Goal: Task Accomplishment & Management: Use online tool/utility

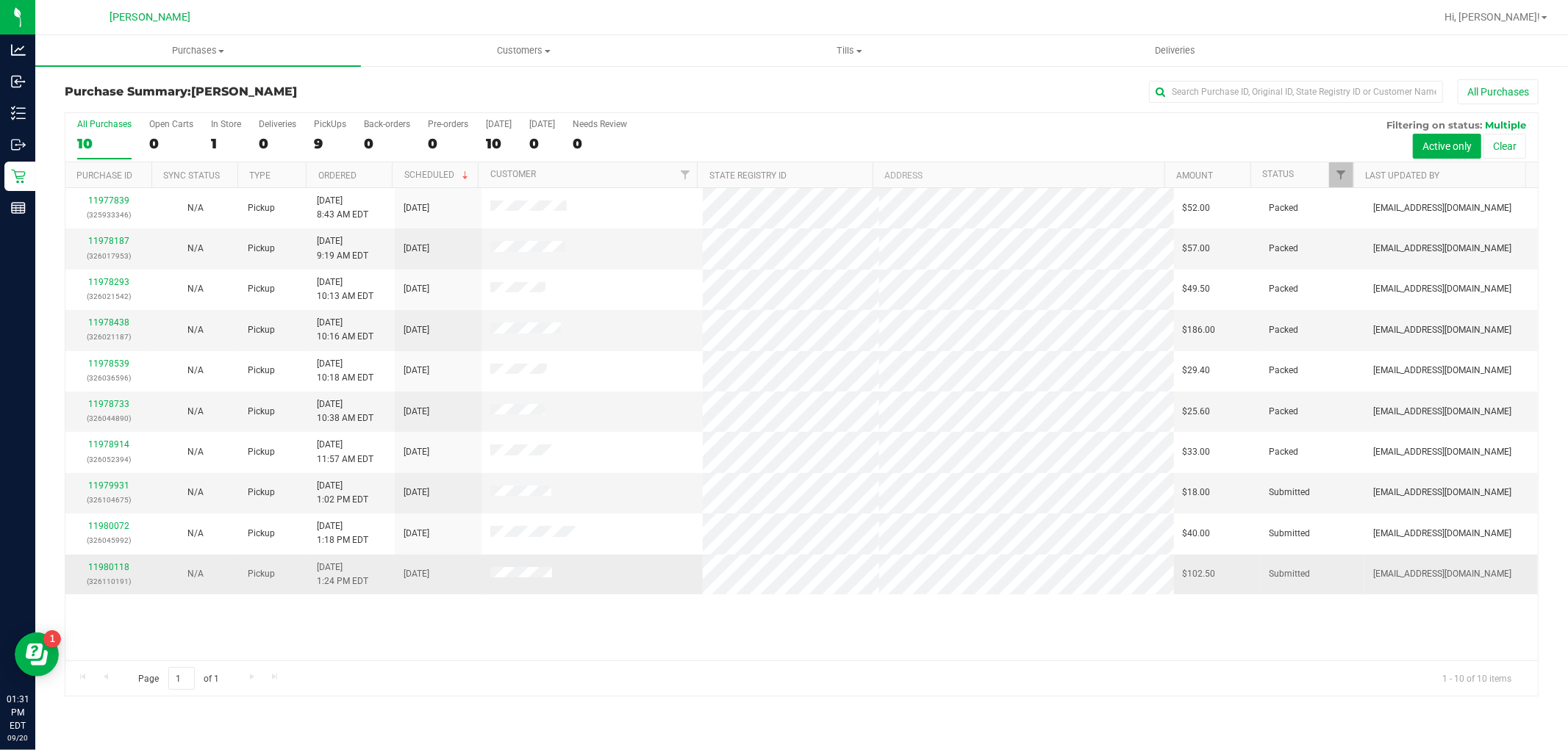
click at [119, 562] on div "11980118 (326110191)" at bounding box center [109, 575] width 69 height 28
click at [115, 567] on link "11980118" at bounding box center [109, 567] width 41 height 10
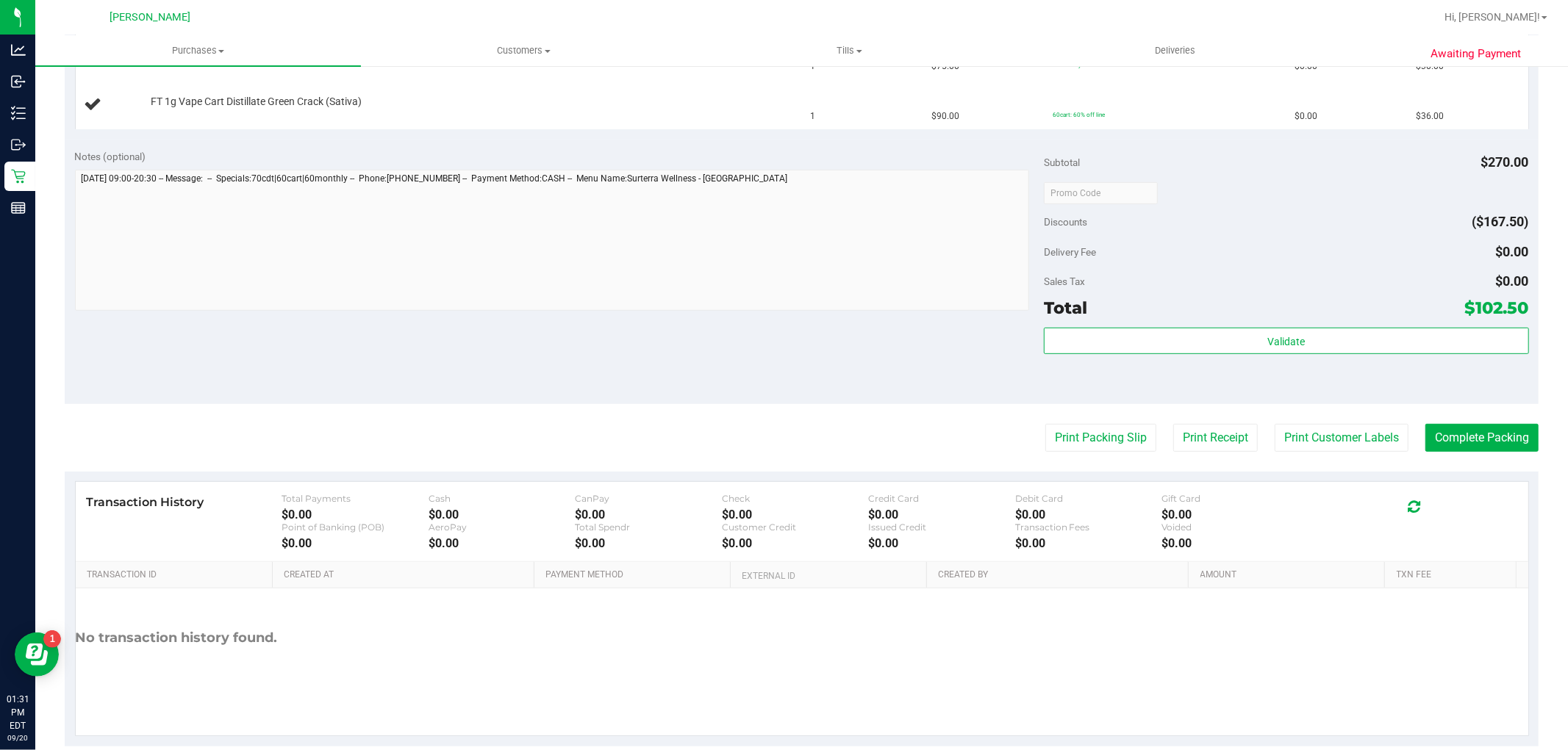
scroll to position [568, 0]
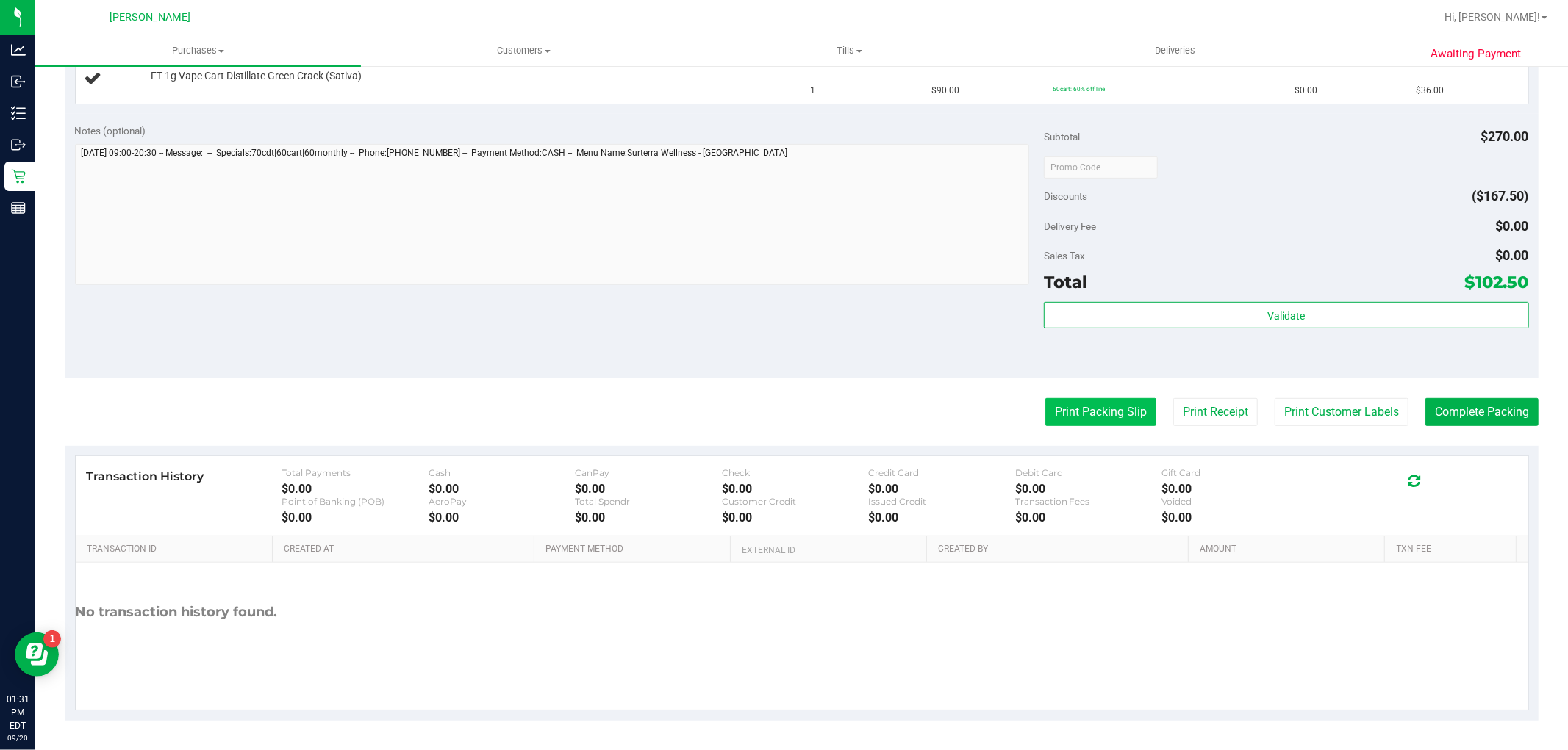
click at [1110, 414] on button "Print Packing Slip" at bounding box center [1100, 413] width 111 height 28
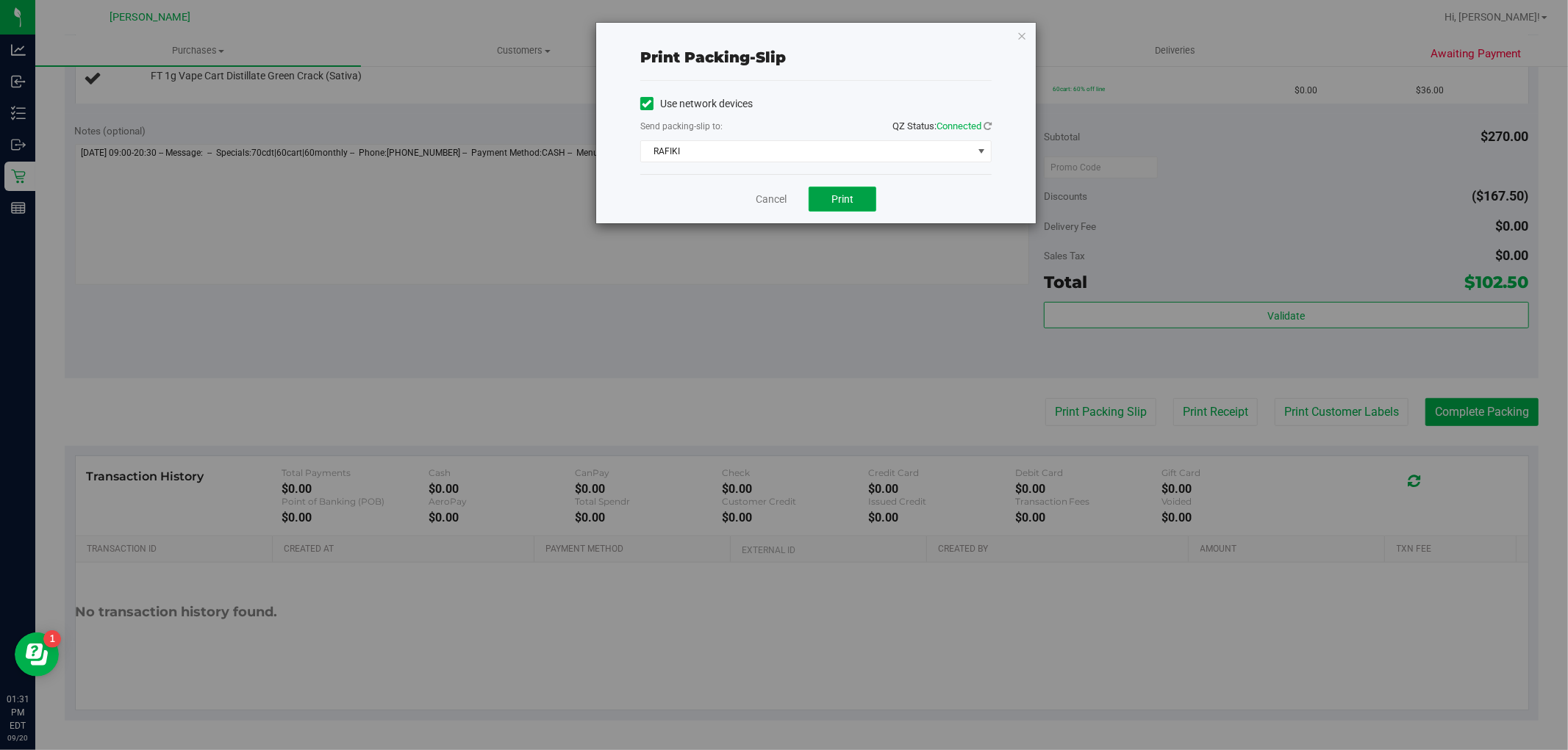
click at [840, 202] on span "Print" at bounding box center [843, 199] width 22 height 12
click at [756, 203] on link "Cancel" at bounding box center [771, 199] width 31 height 16
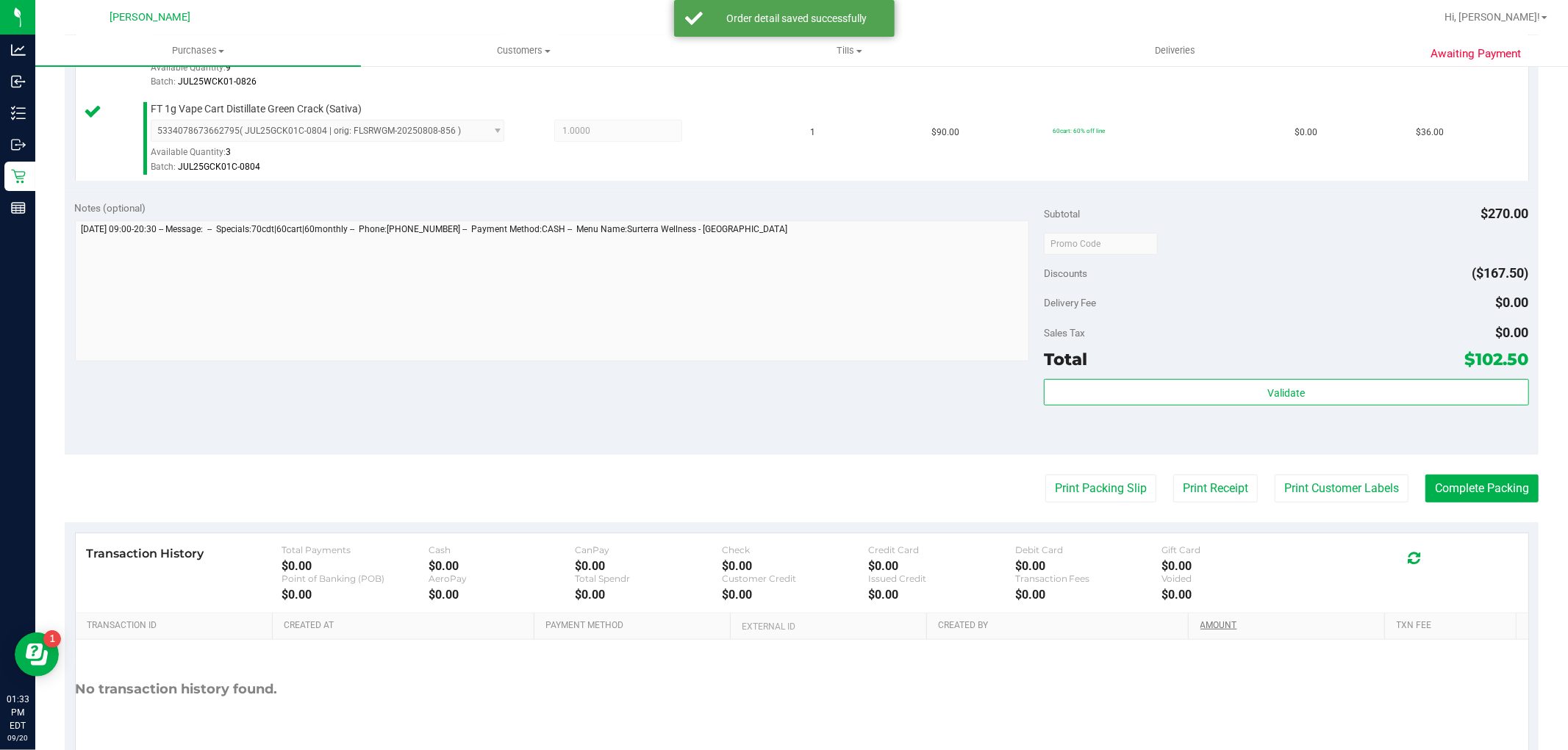
scroll to position [707, 0]
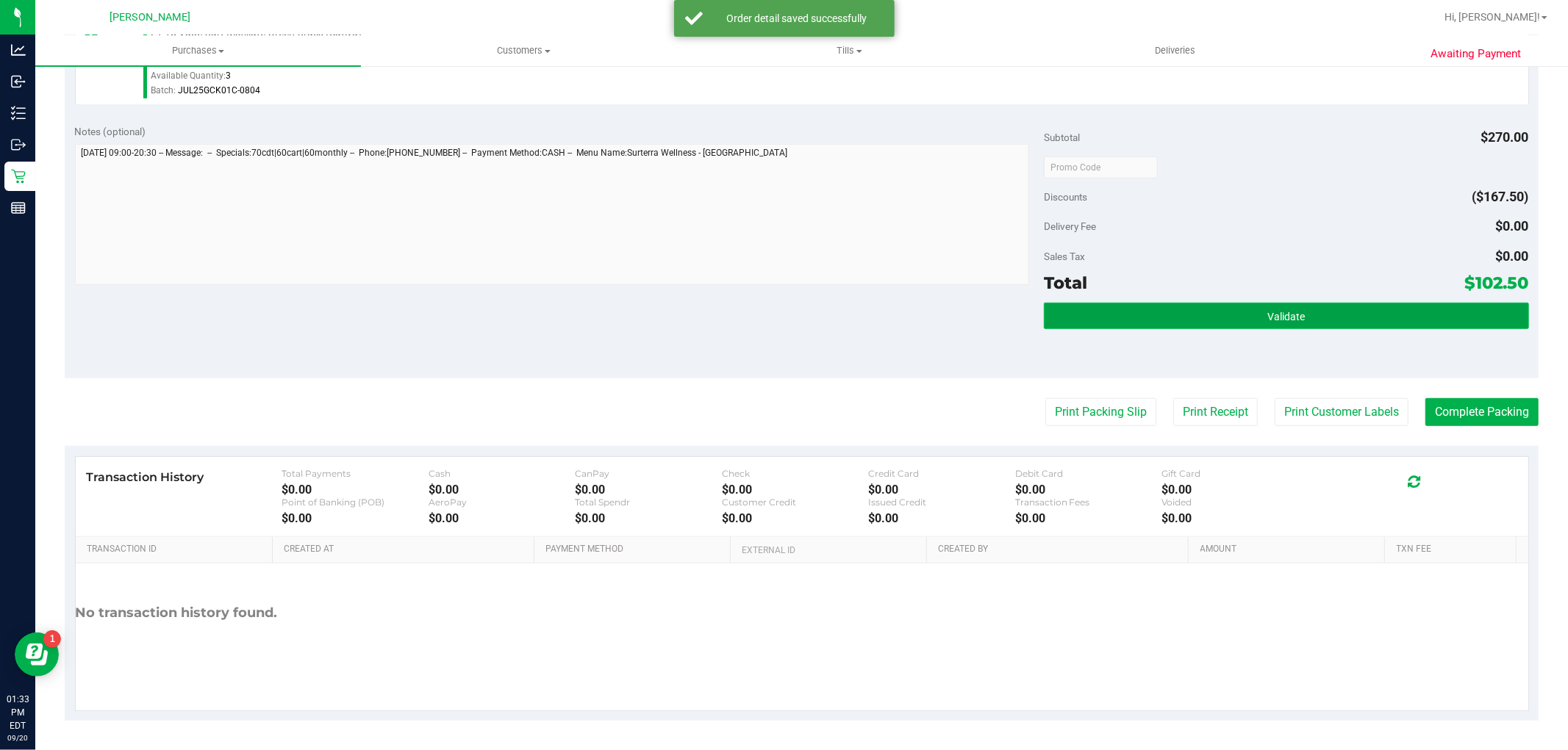
click at [1248, 313] on button "Validate" at bounding box center [1286, 316] width 484 height 26
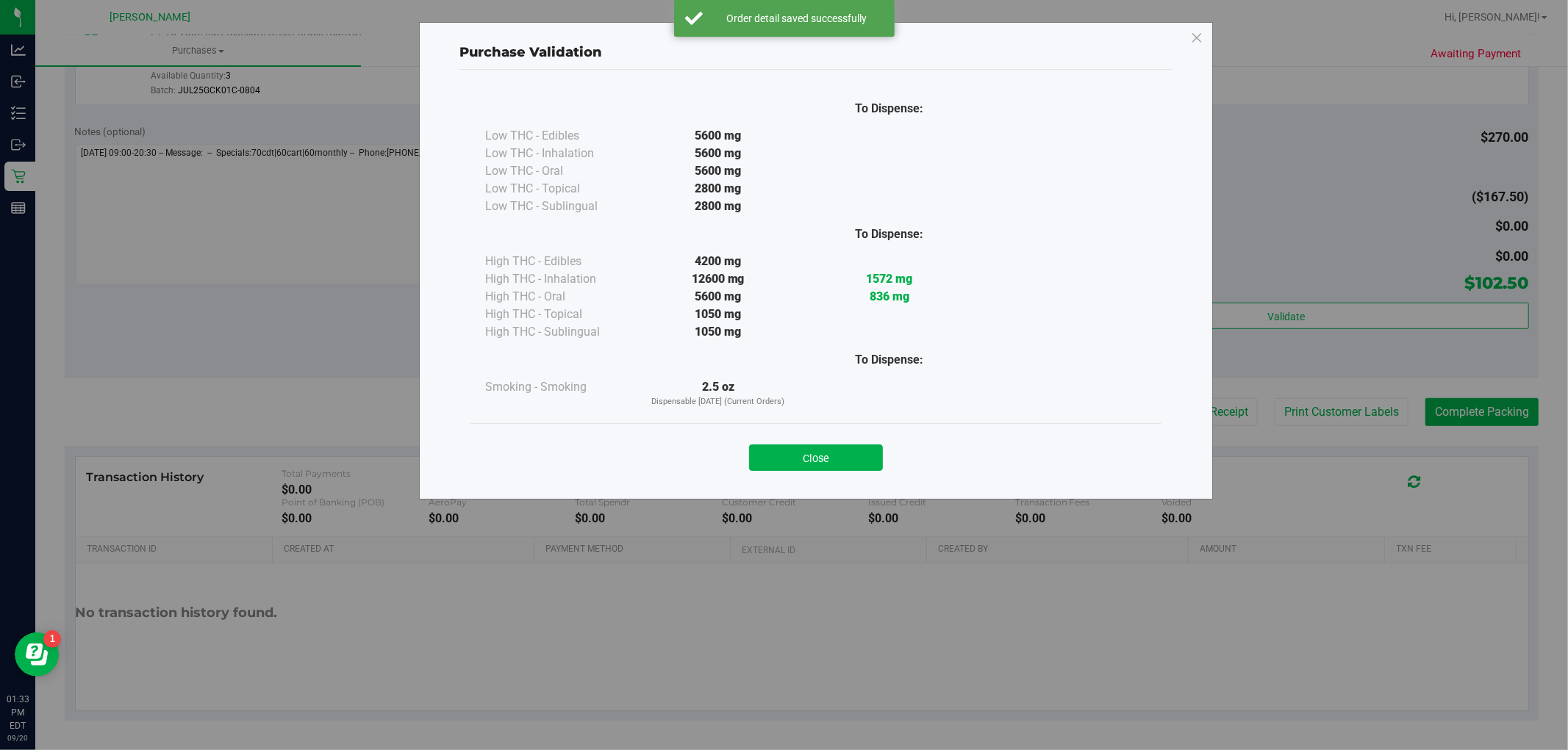
click at [818, 468] on button "Close" at bounding box center [815, 458] width 133 height 26
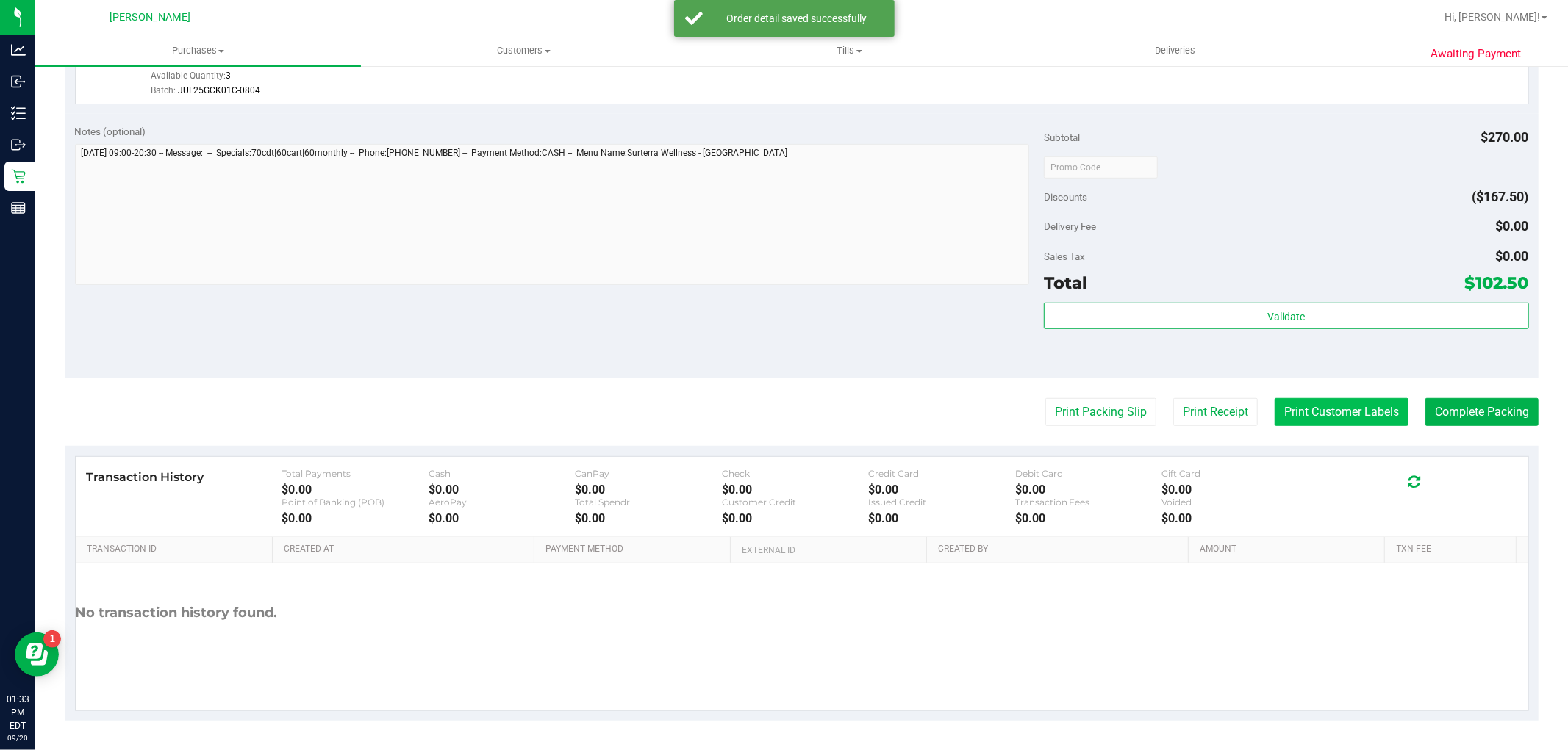
click at [1296, 413] on button "Print Customer Labels" at bounding box center [1341, 413] width 133 height 28
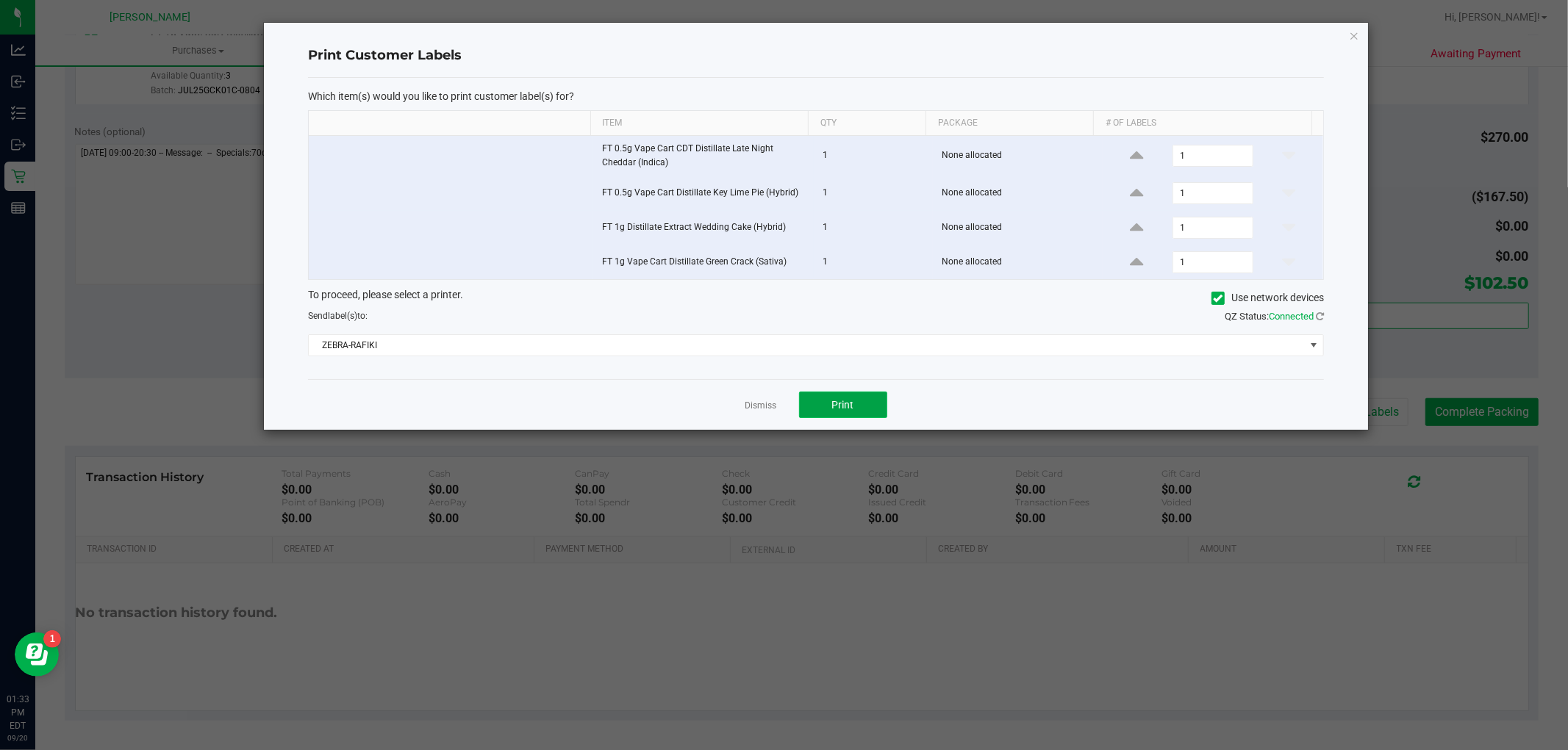
click at [856, 402] on button "Print" at bounding box center [843, 405] width 88 height 26
click at [770, 407] on link "Dismiss" at bounding box center [761, 406] width 32 height 12
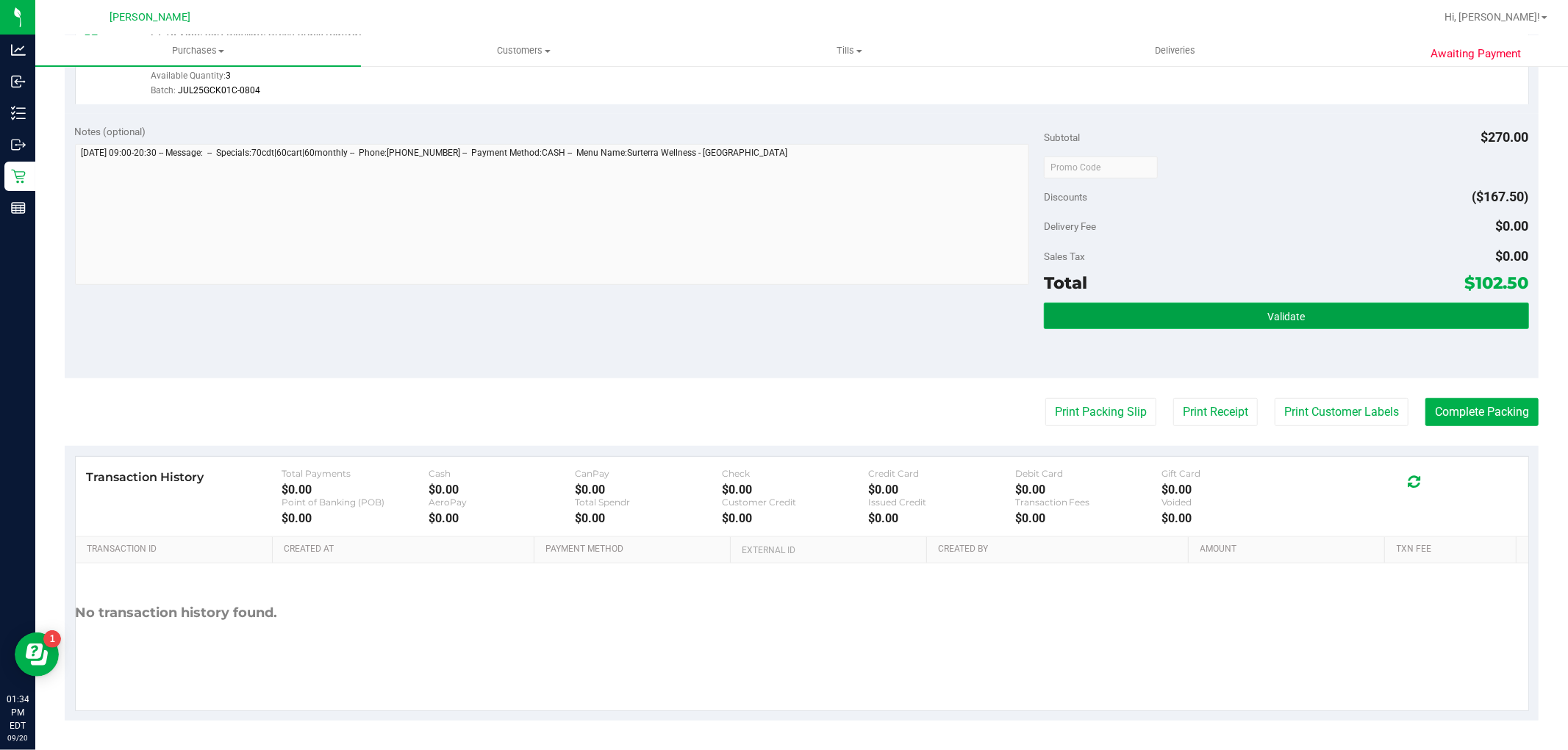
click at [1372, 309] on button "Validate" at bounding box center [1286, 316] width 484 height 26
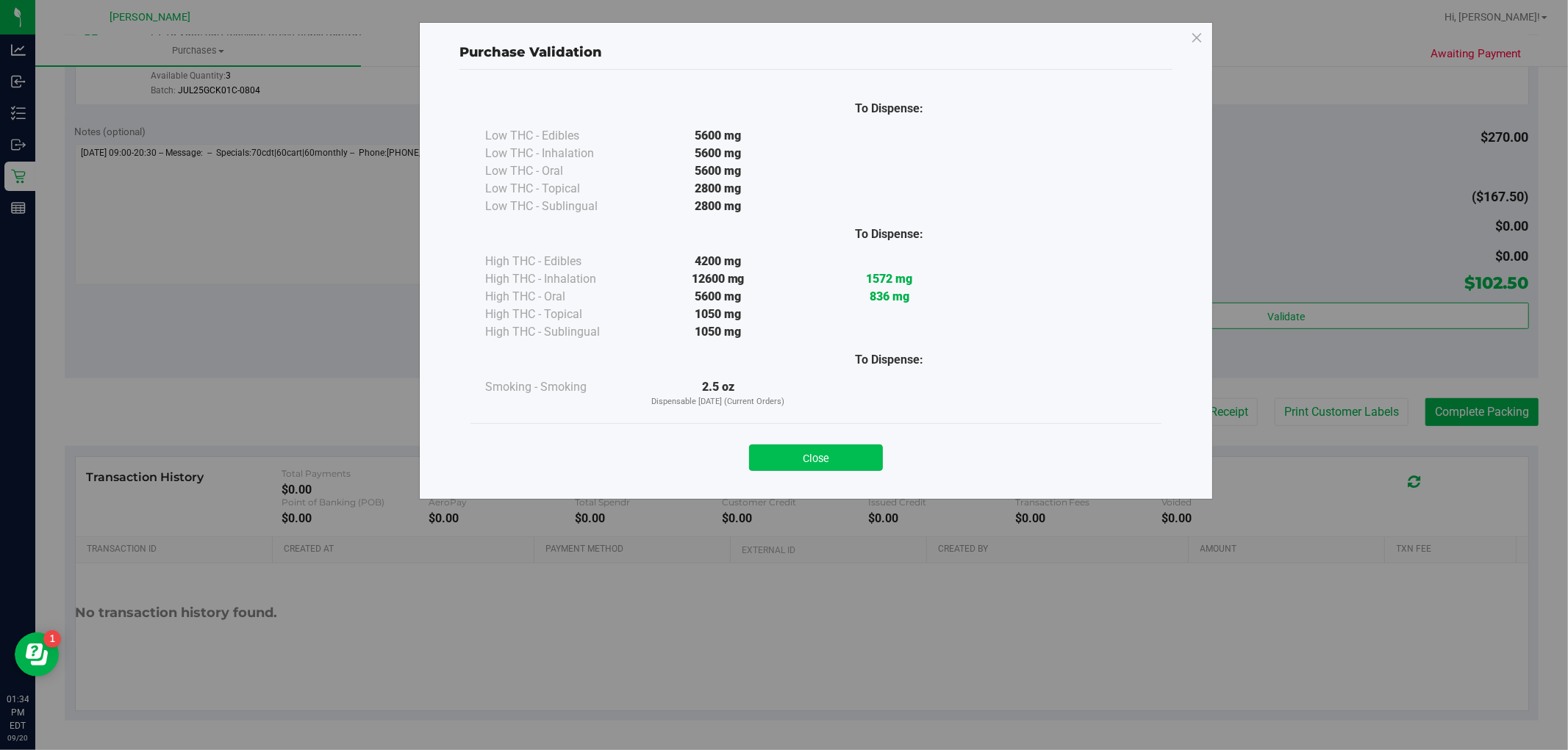
click at [800, 451] on button "Close" at bounding box center [815, 458] width 133 height 26
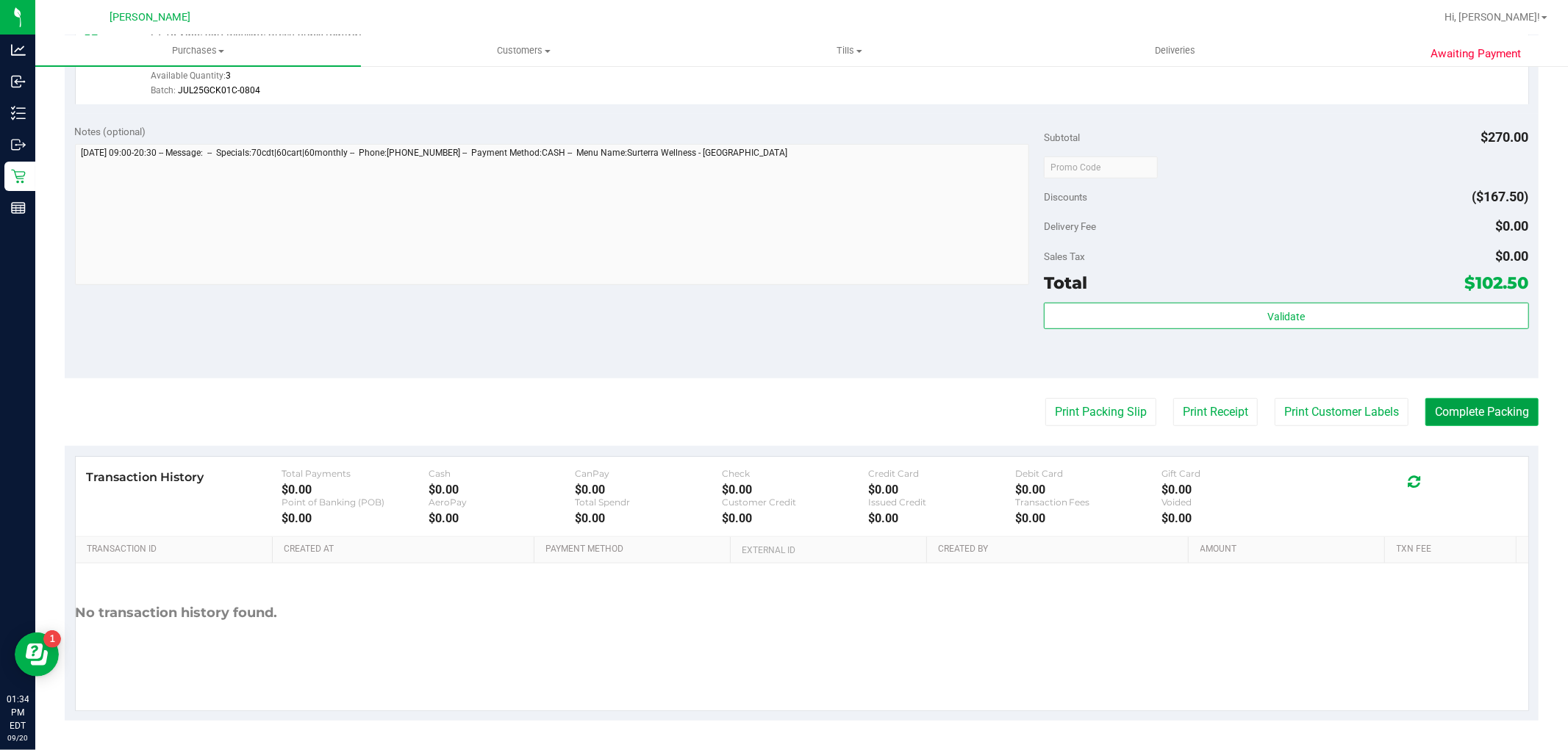
click at [1469, 403] on button "Complete Packing" at bounding box center [1482, 413] width 113 height 28
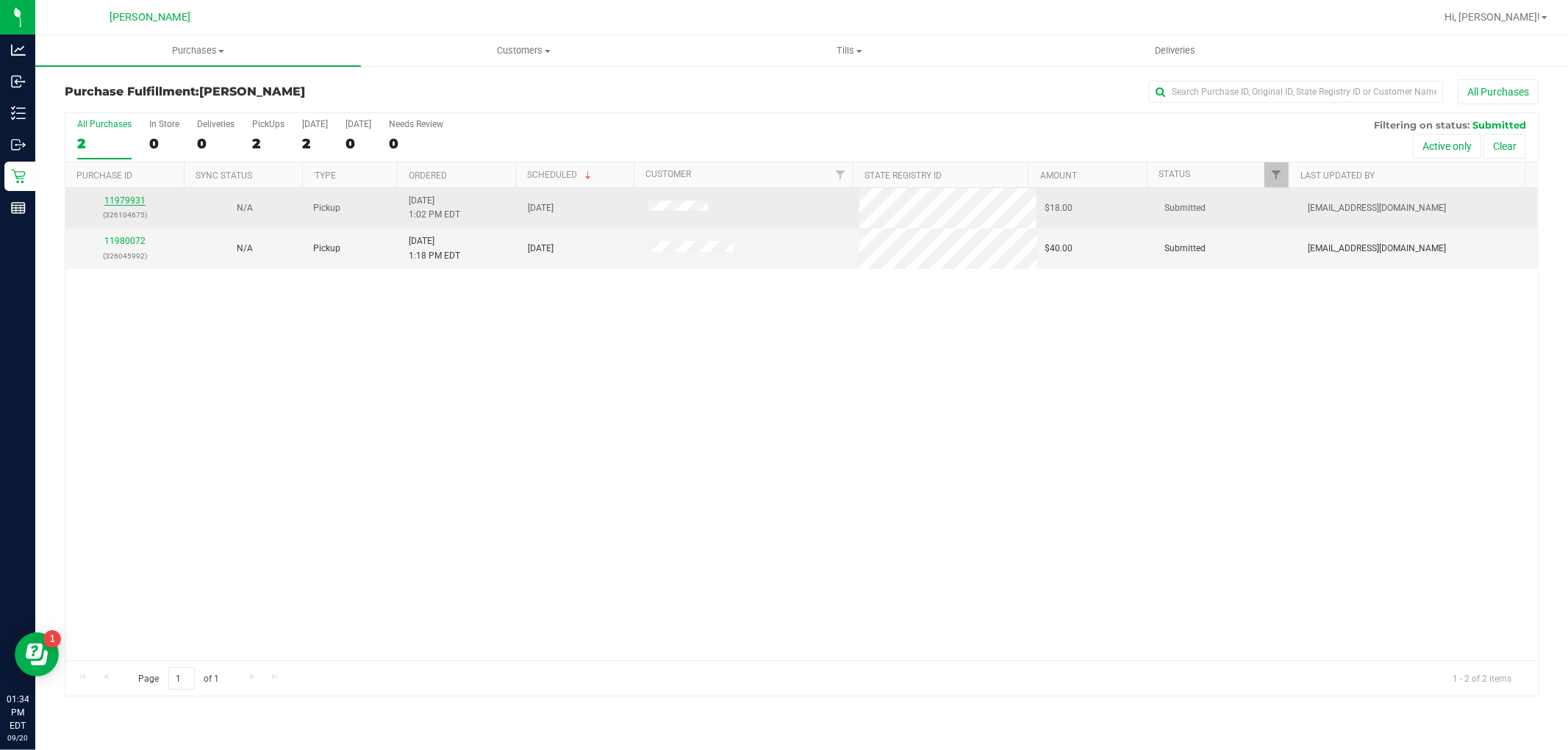
click at [129, 202] on link "11979931" at bounding box center [125, 200] width 41 height 10
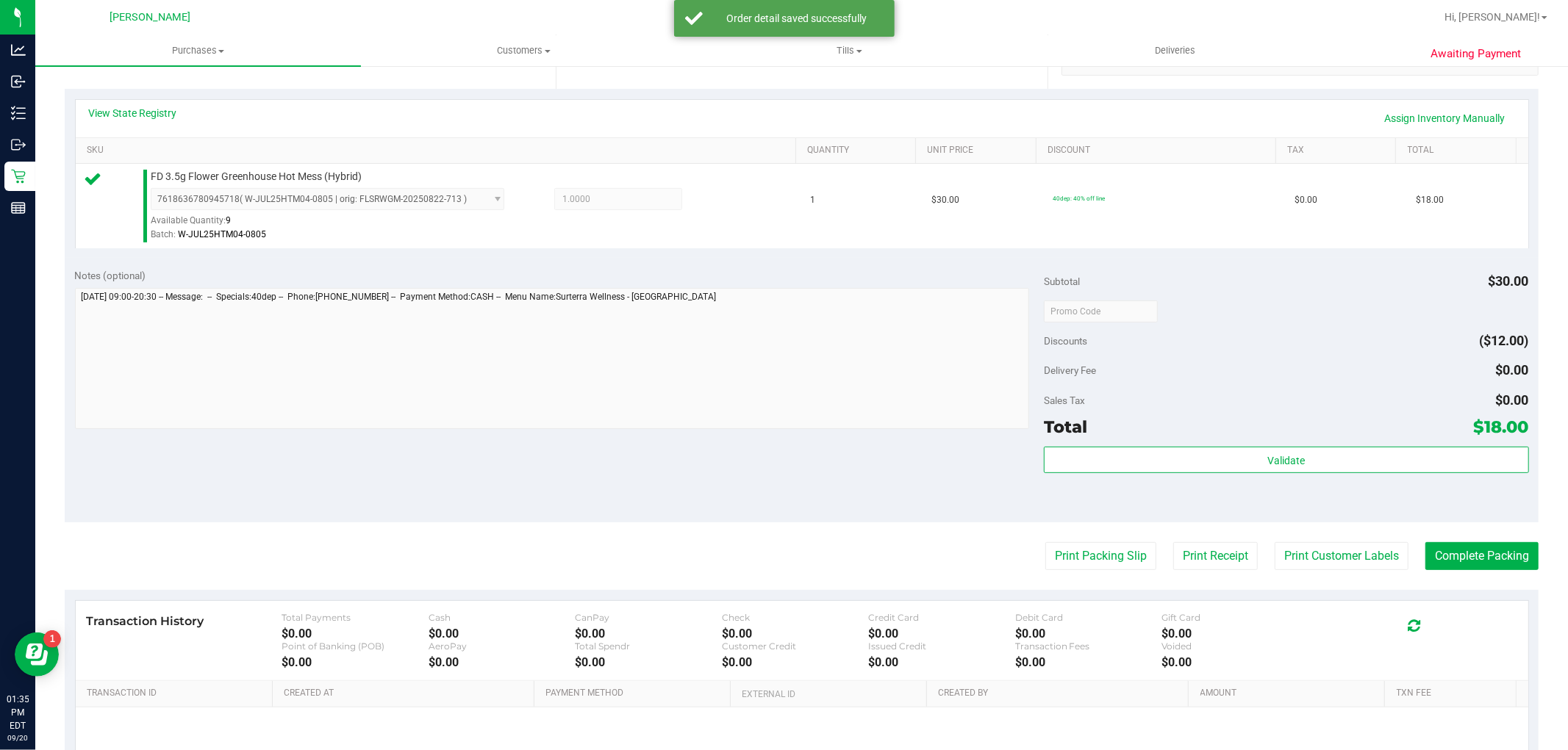
scroll to position [452, 0]
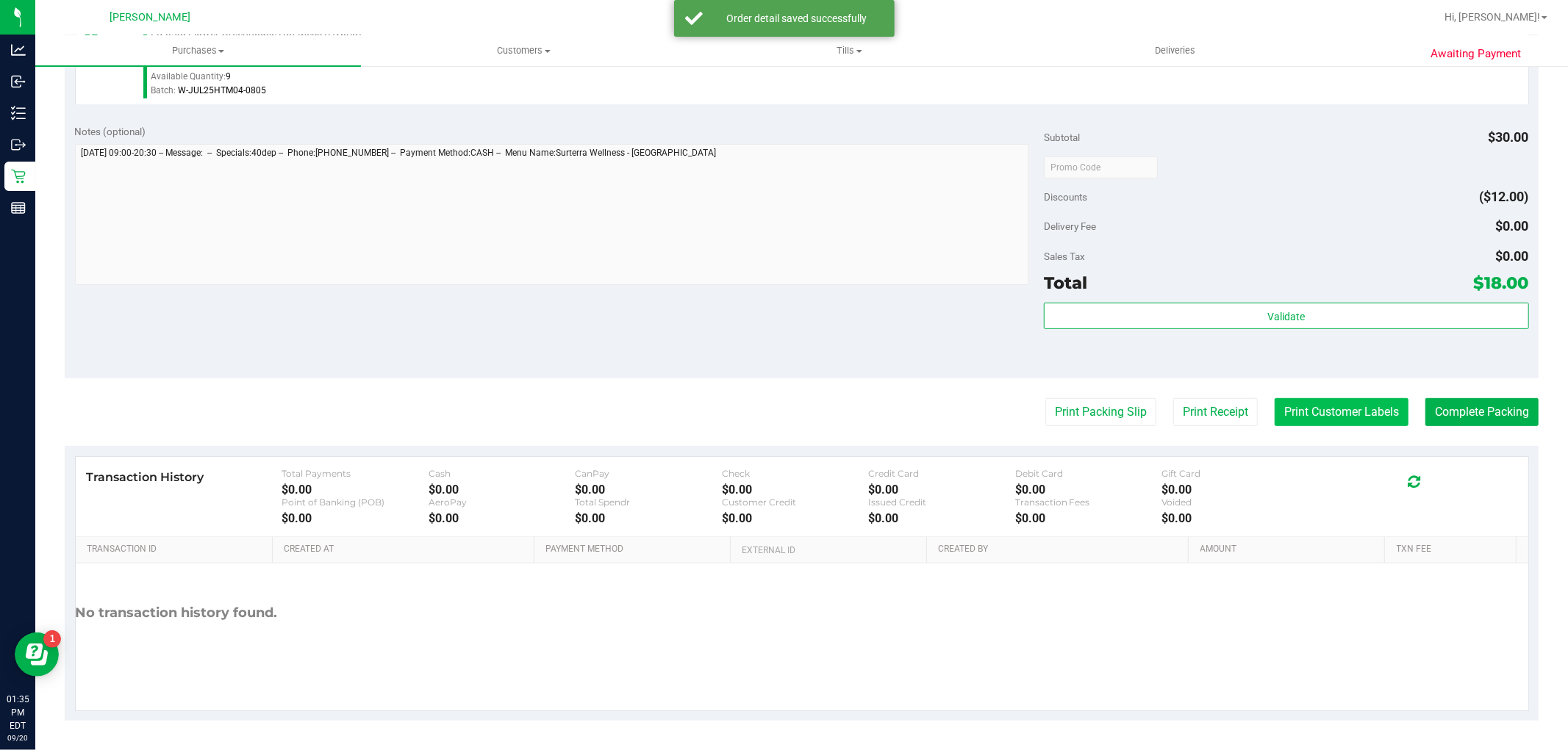
click at [1294, 421] on button "Print Customer Labels" at bounding box center [1341, 413] width 133 height 28
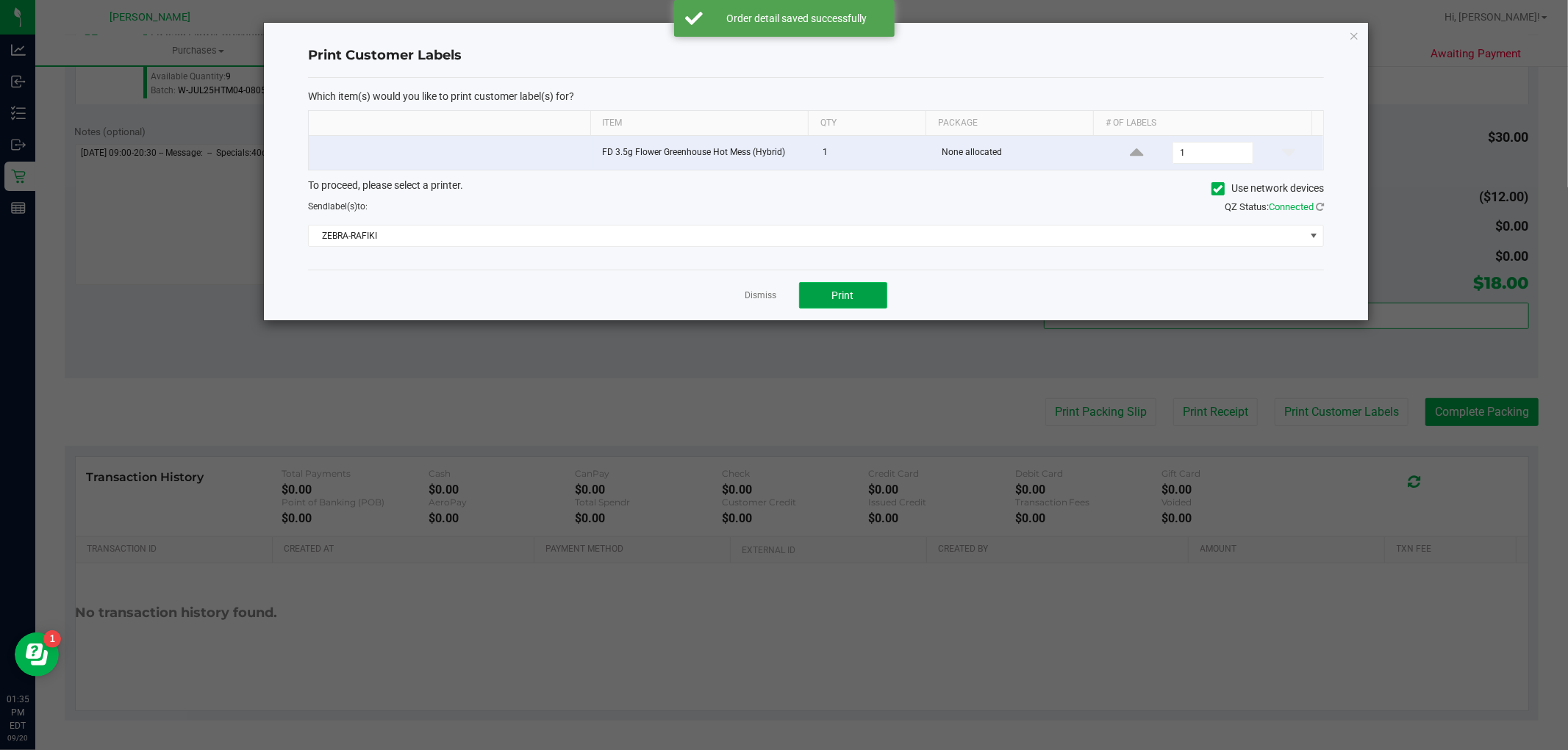
click at [839, 309] on button "Print" at bounding box center [843, 296] width 88 height 26
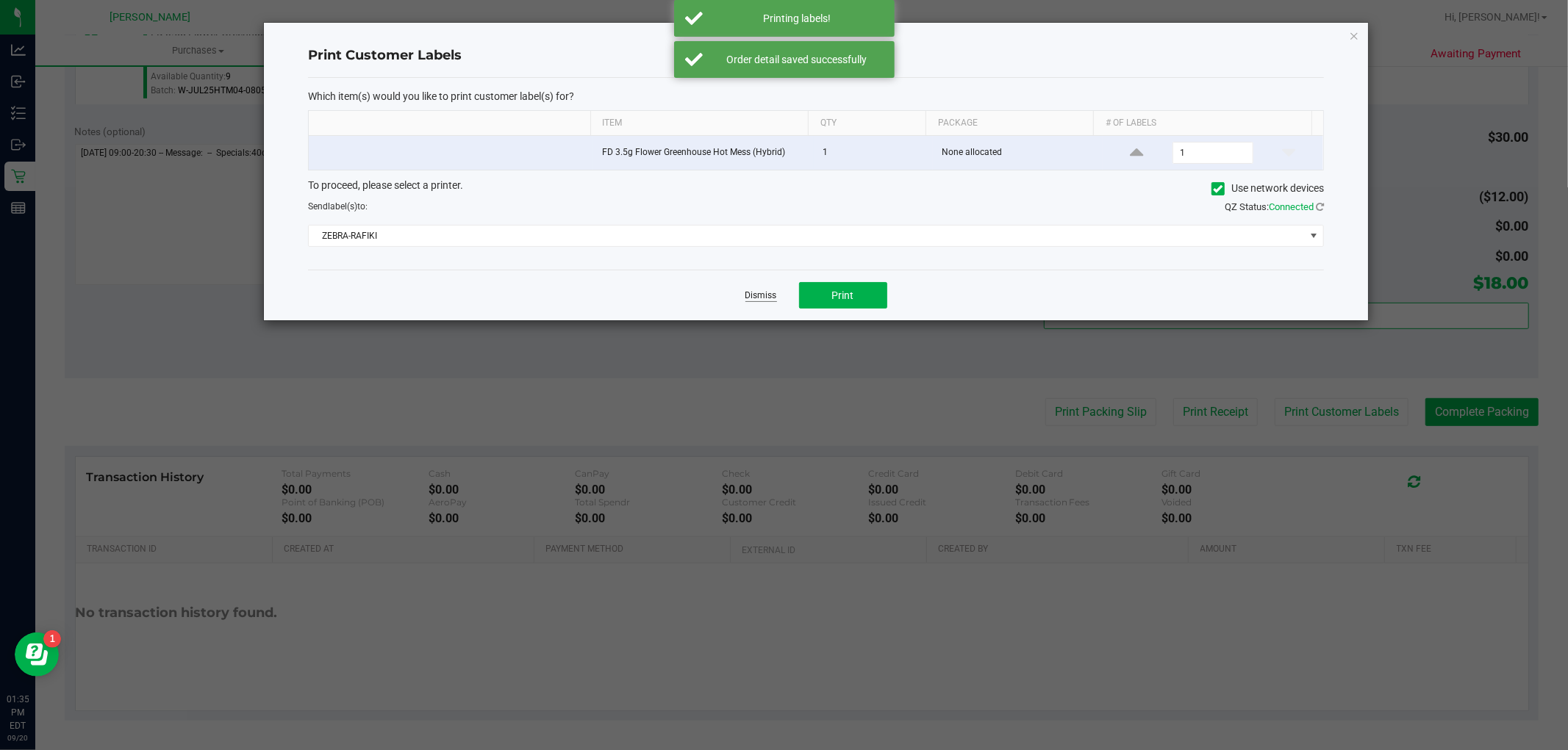
click at [776, 292] on link "Dismiss" at bounding box center [761, 296] width 32 height 12
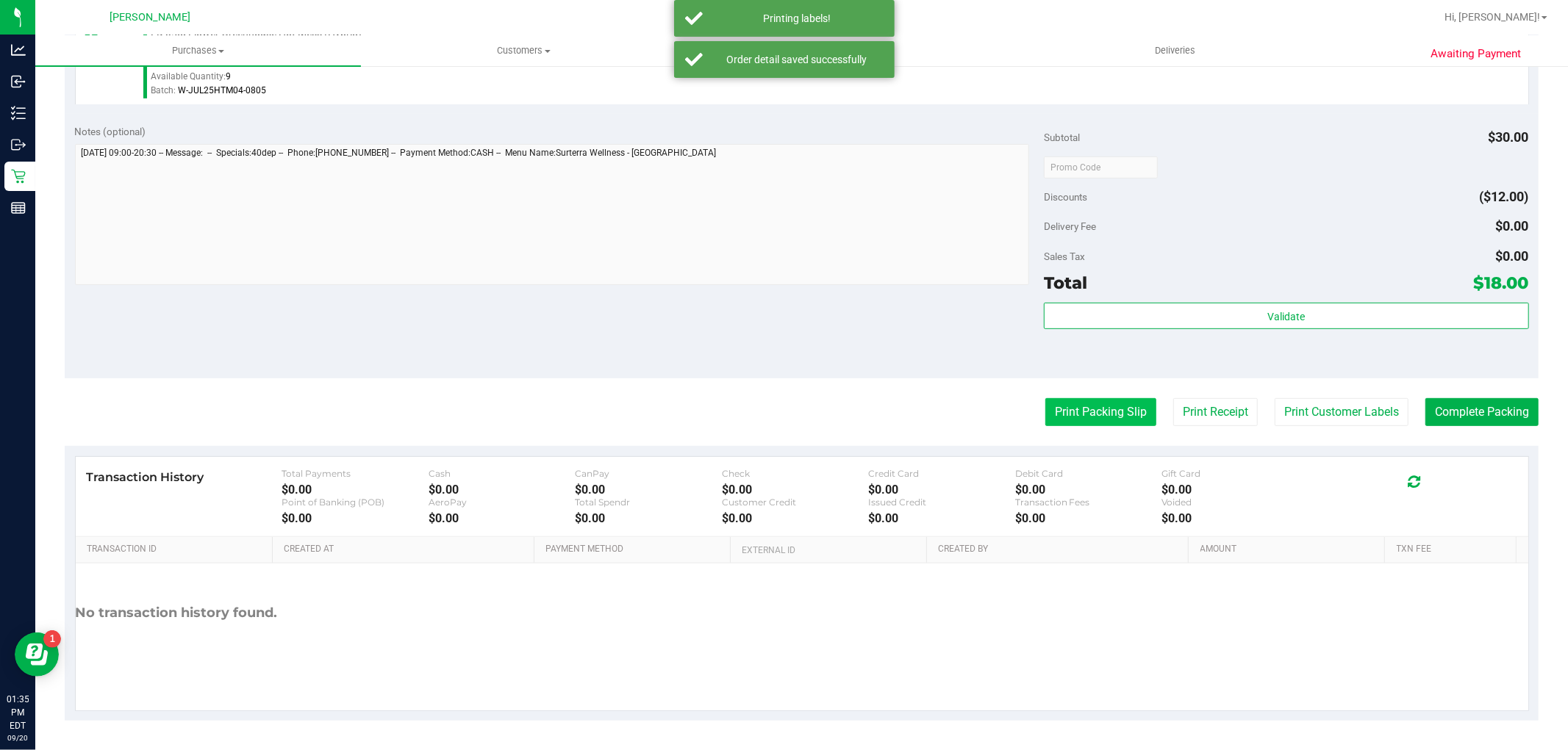
click at [1068, 409] on button "Print Packing Slip" at bounding box center [1100, 413] width 111 height 28
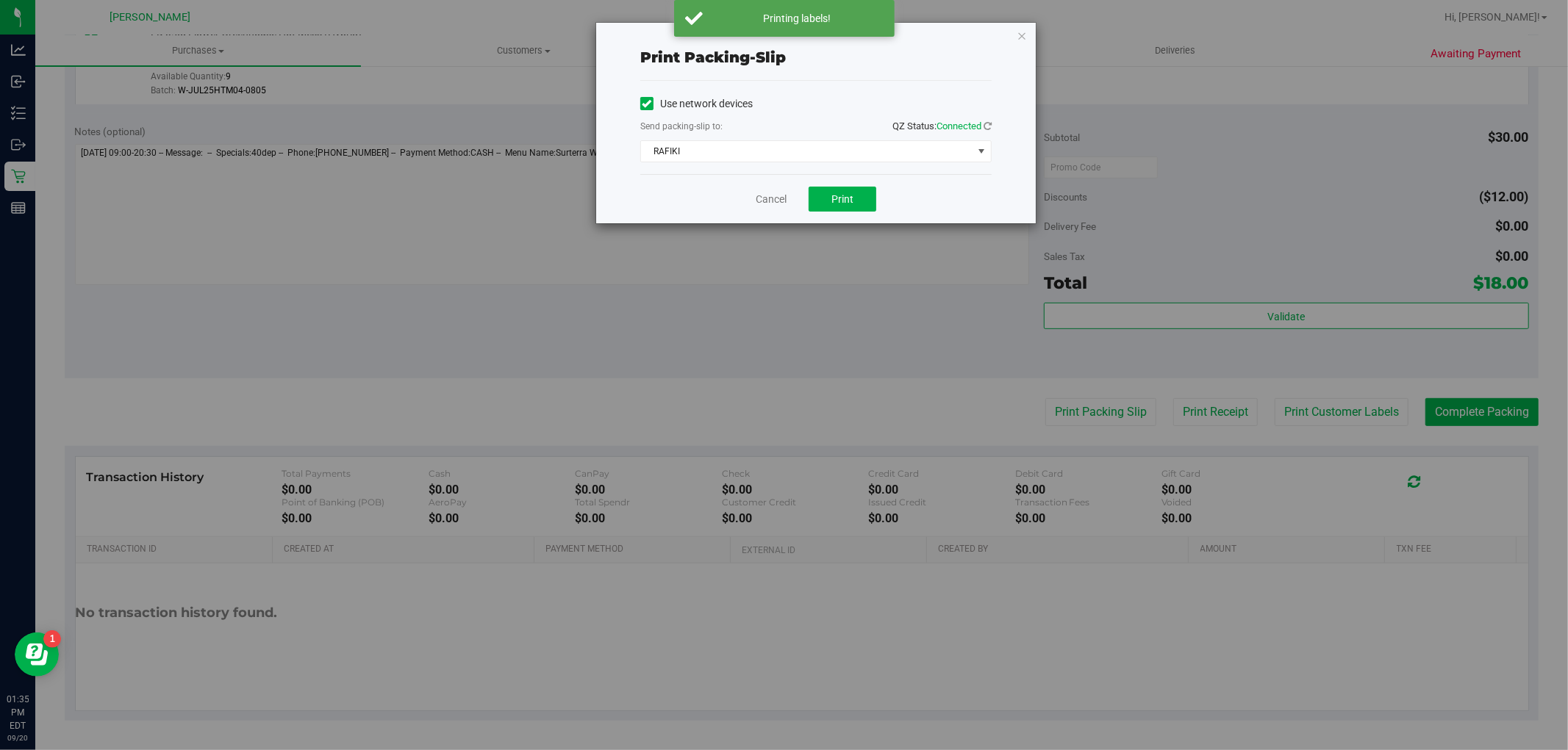
click at [857, 222] on div "Cancel Print" at bounding box center [815, 199] width 351 height 49
click at [854, 202] on button "Print" at bounding box center [842, 199] width 67 height 25
click at [763, 191] on div "Cancel Print" at bounding box center [815, 199] width 351 height 49
click at [763, 192] on link "Cancel" at bounding box center [771, 199] width 31 height 16
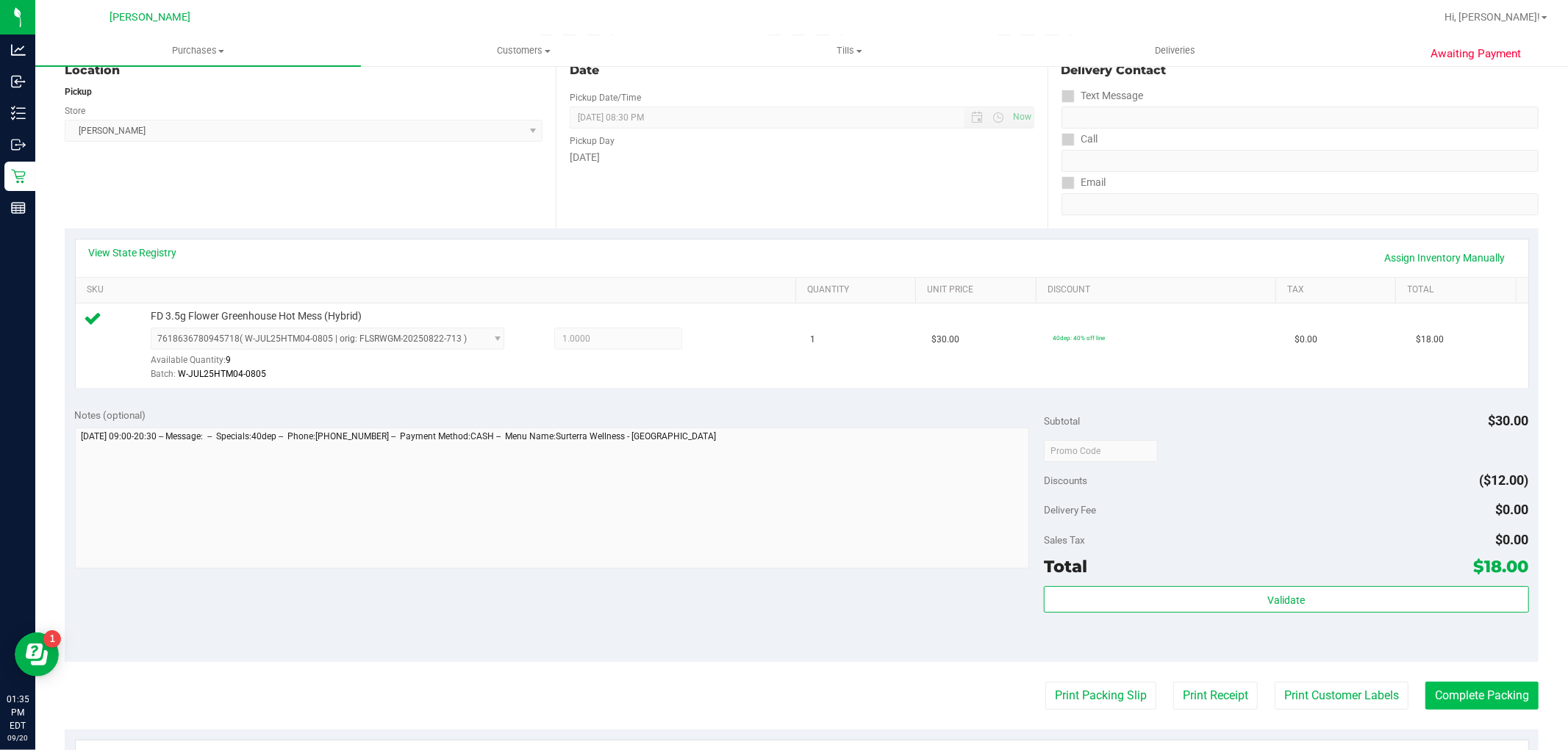
scroll to position [408, 0]
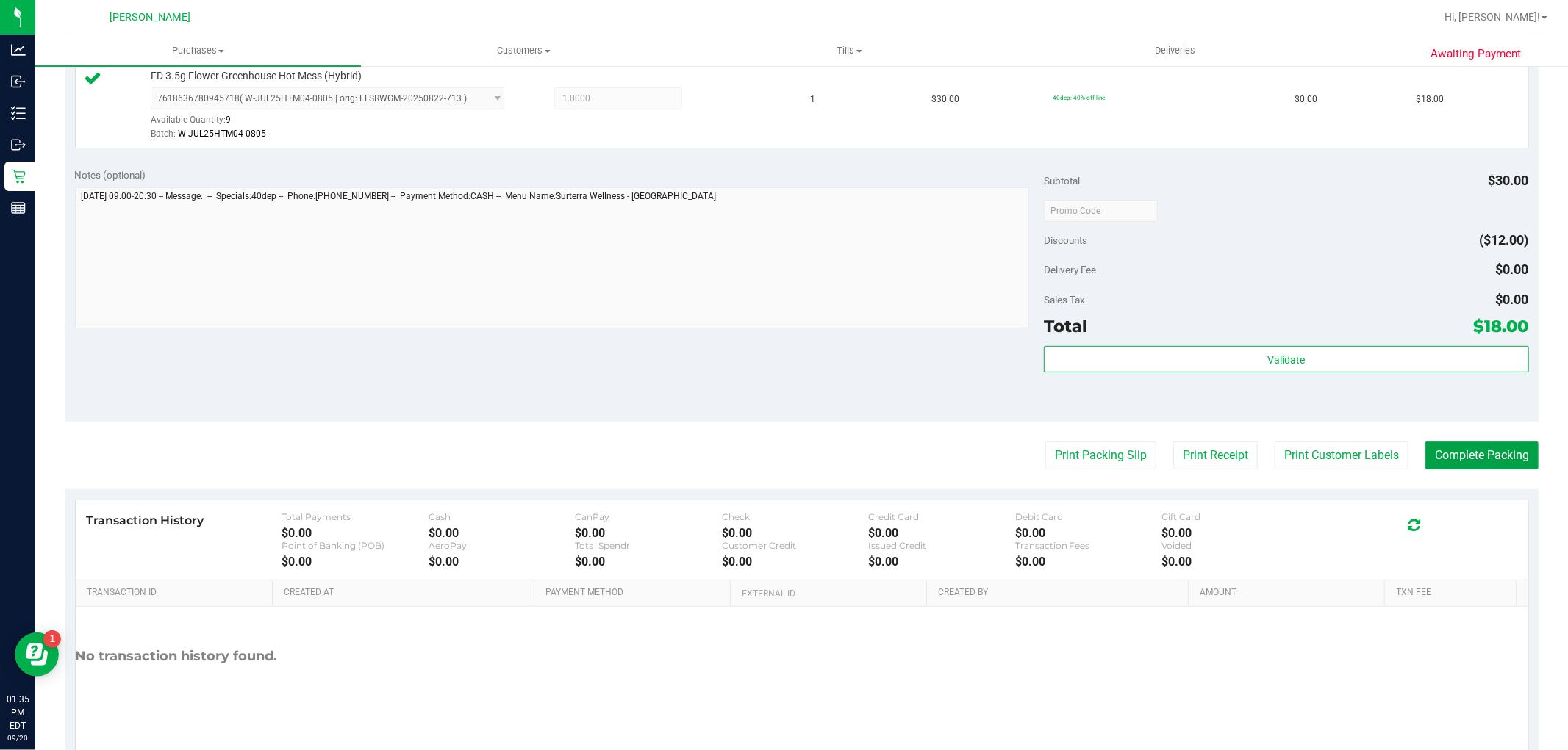
click at [1442, 451] on button "Complete Packing" at bounding box center [1482, 455] width 113 height 28
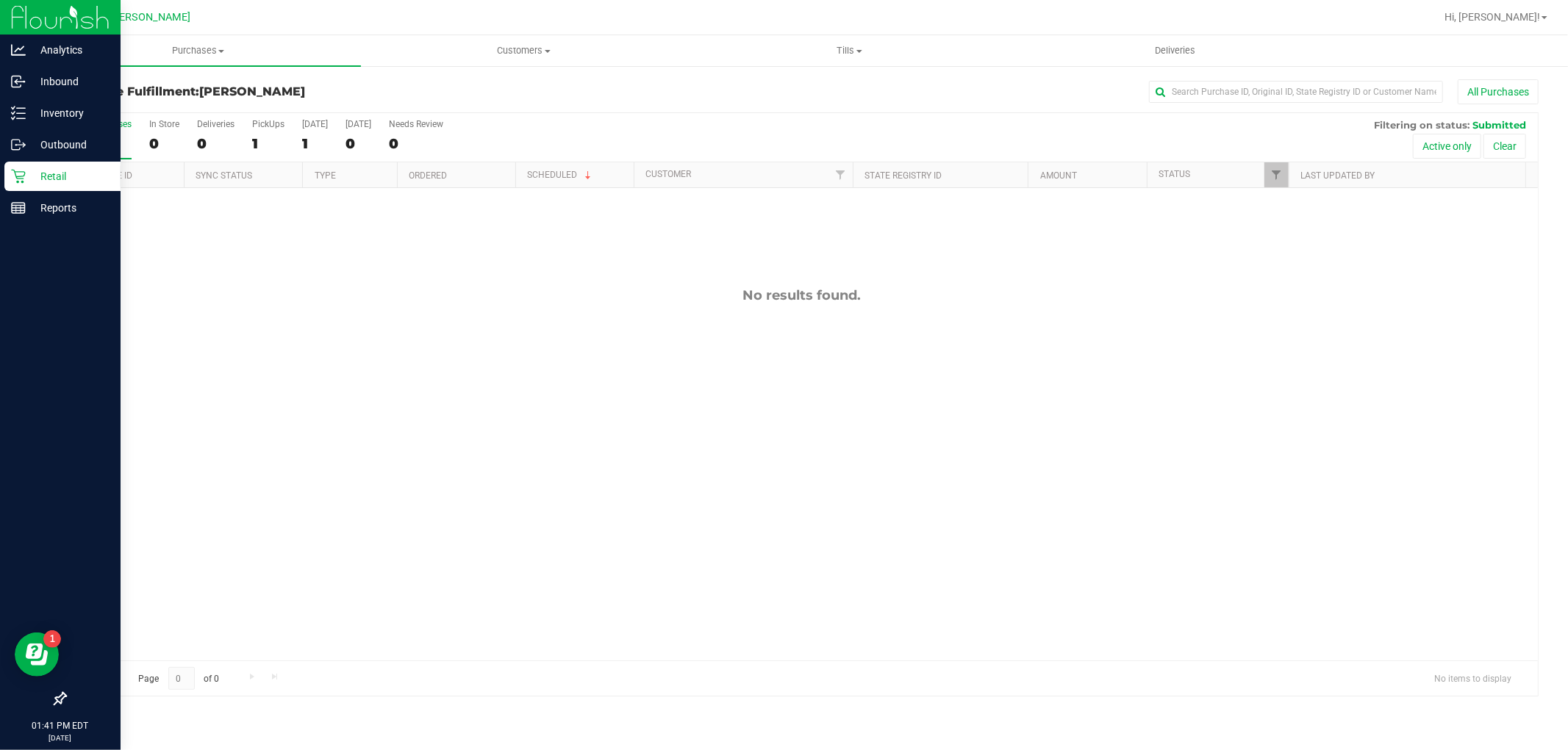
click at [19, 165] on div "Retail" at bounding box center [63, 176] width 116 height 29
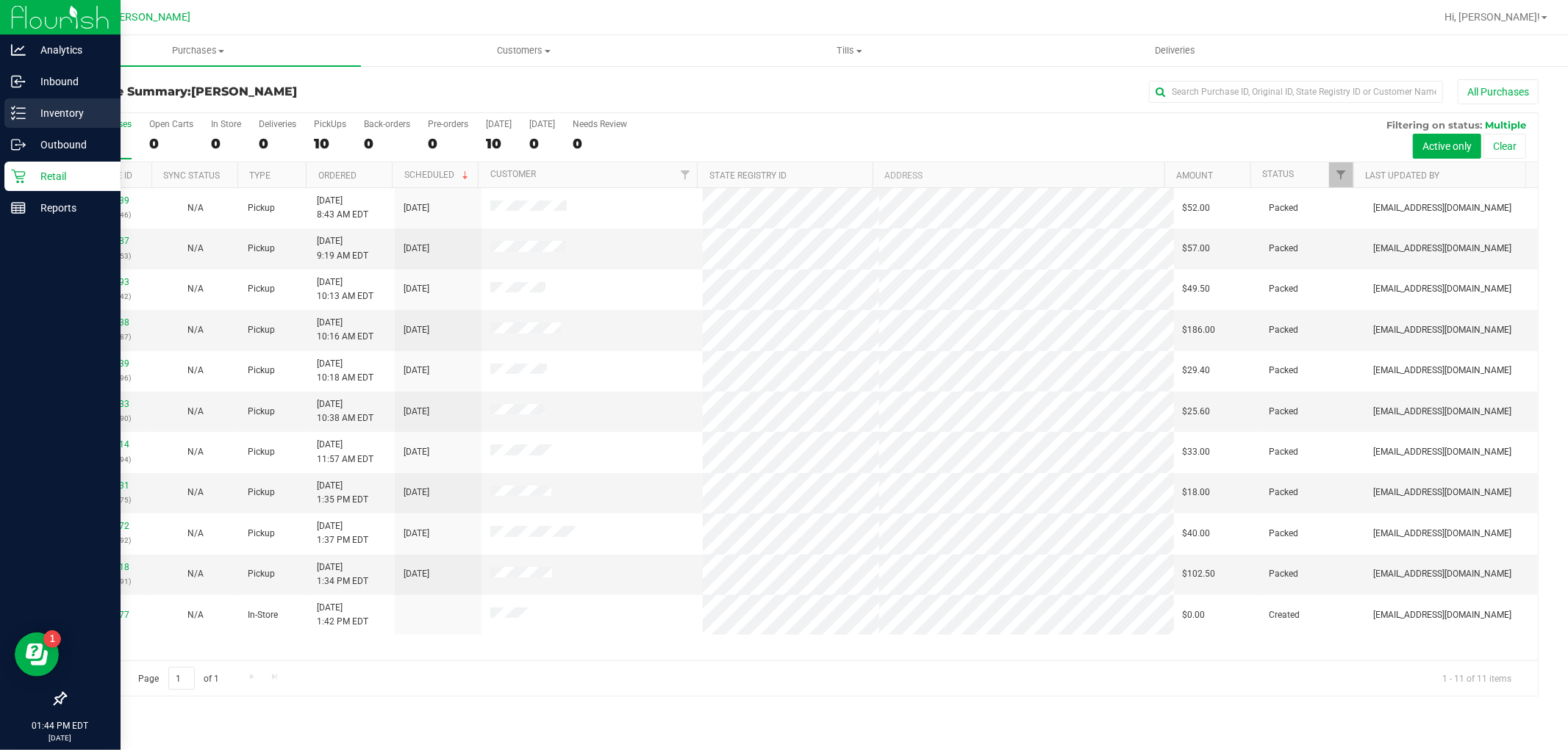
click at [24, 108] on line at bounding box center [21, 108] width 8 height 0
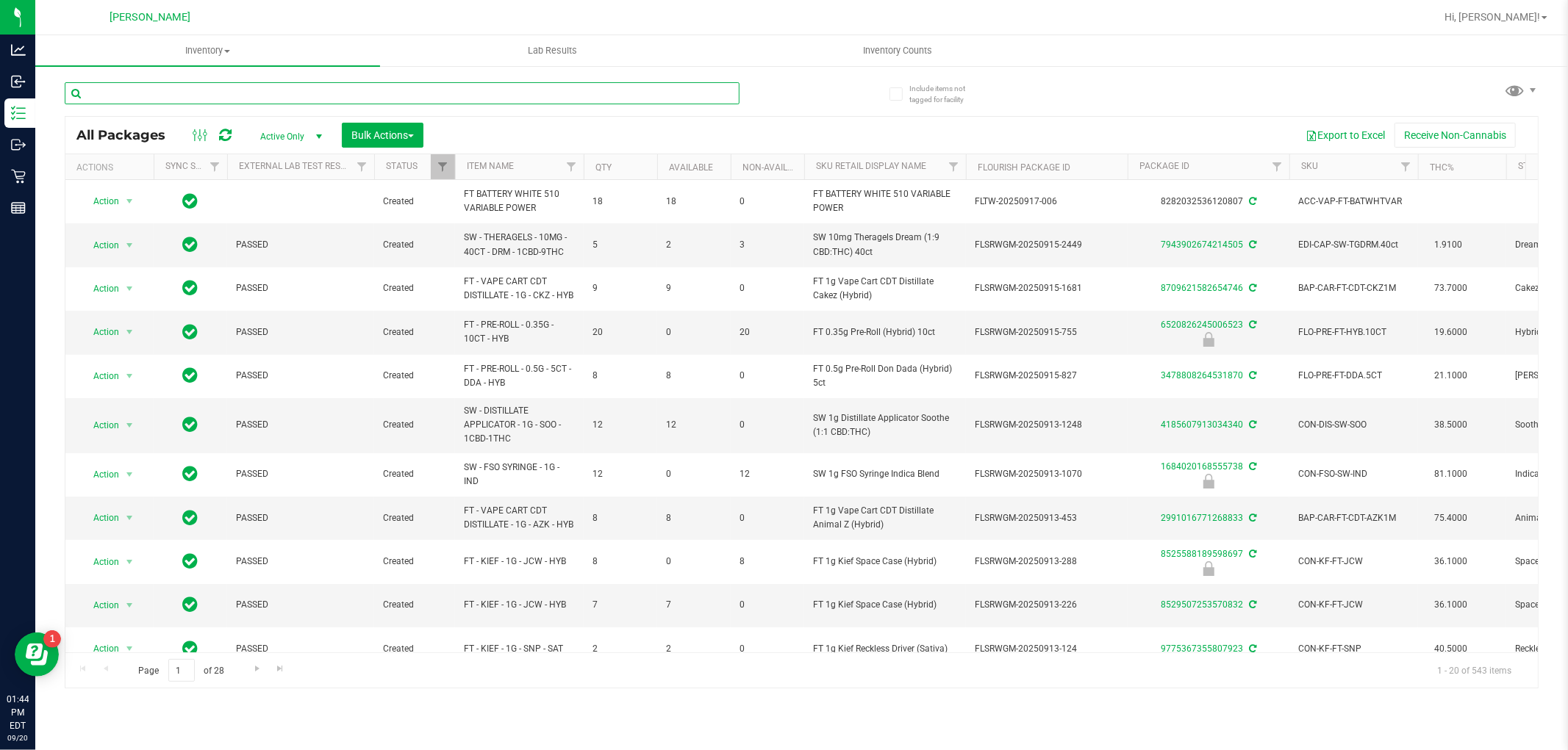
click at [258, 96] on input "text" at bounding box center [402, 93] width 675 height 22
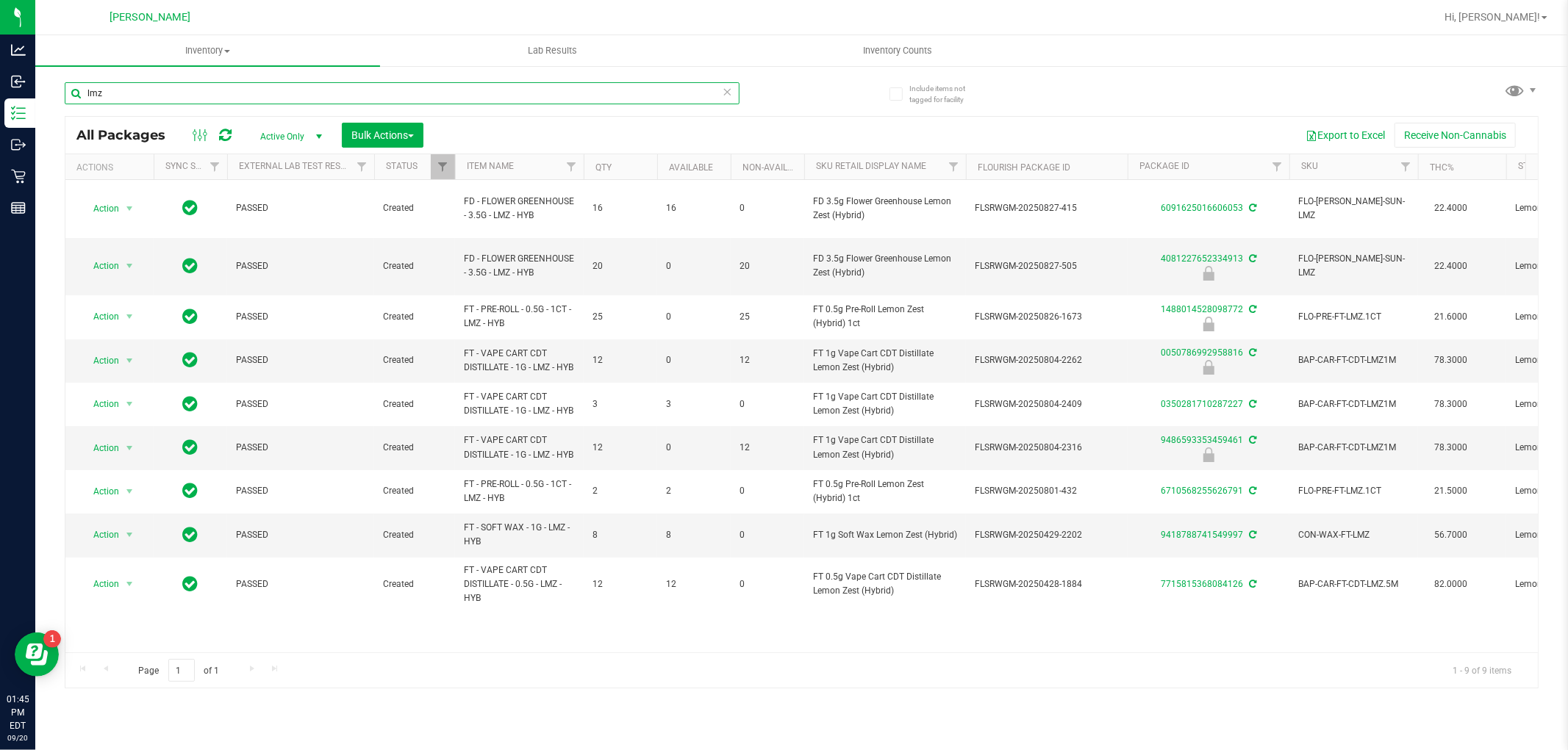
type input "lmz"
click at [1497, 25] on div "Hi, [PERSON_NAME]!" at bounding box center [1496, 17] width 115 height 26
click at [1501, 17] on span "Hi, [PERSON_NAME]!" at bounding box center [1492, 16] width 95 height 12
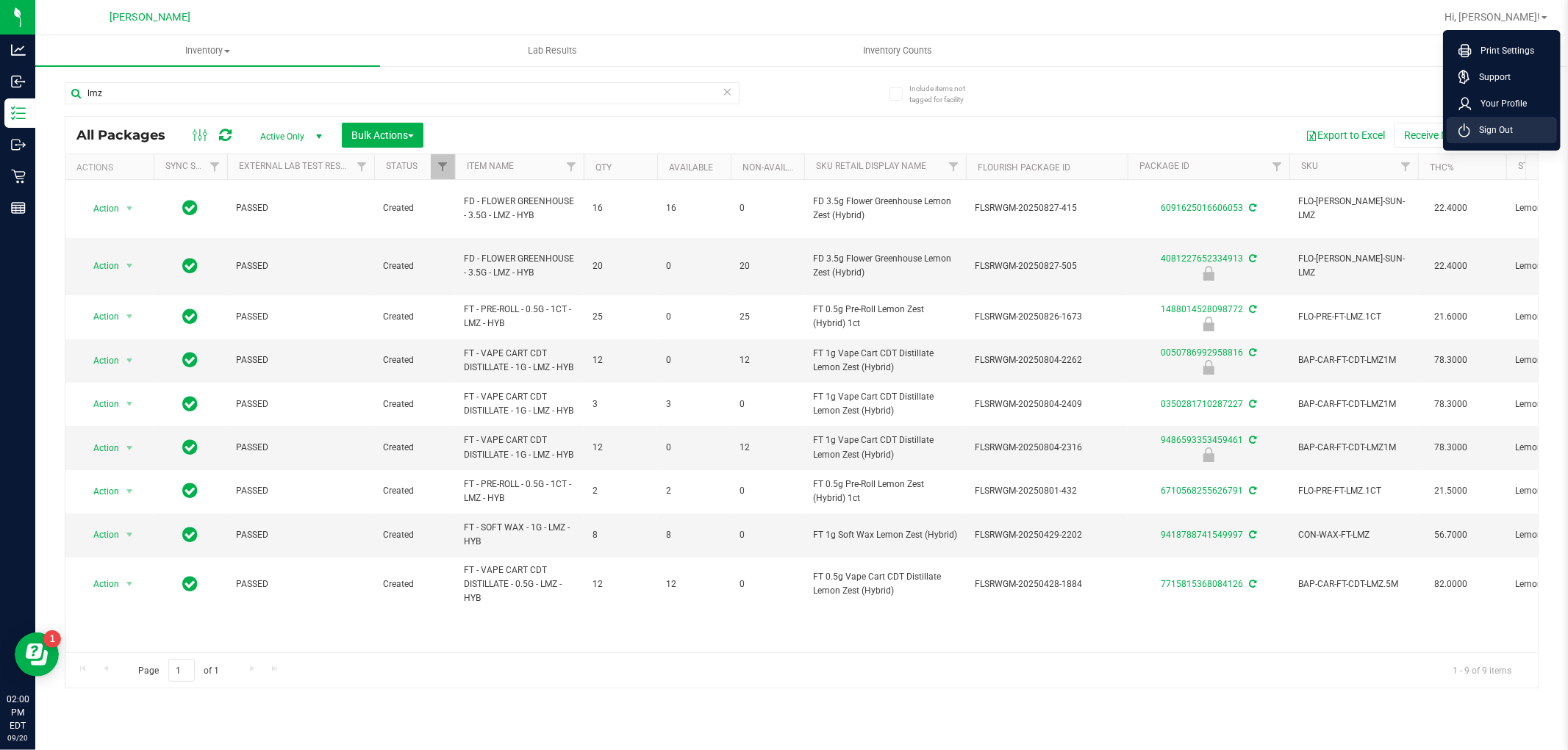
click at [1507, 130] on span "Sign Out" at bounding box center [1491, 130] width 43 height 15
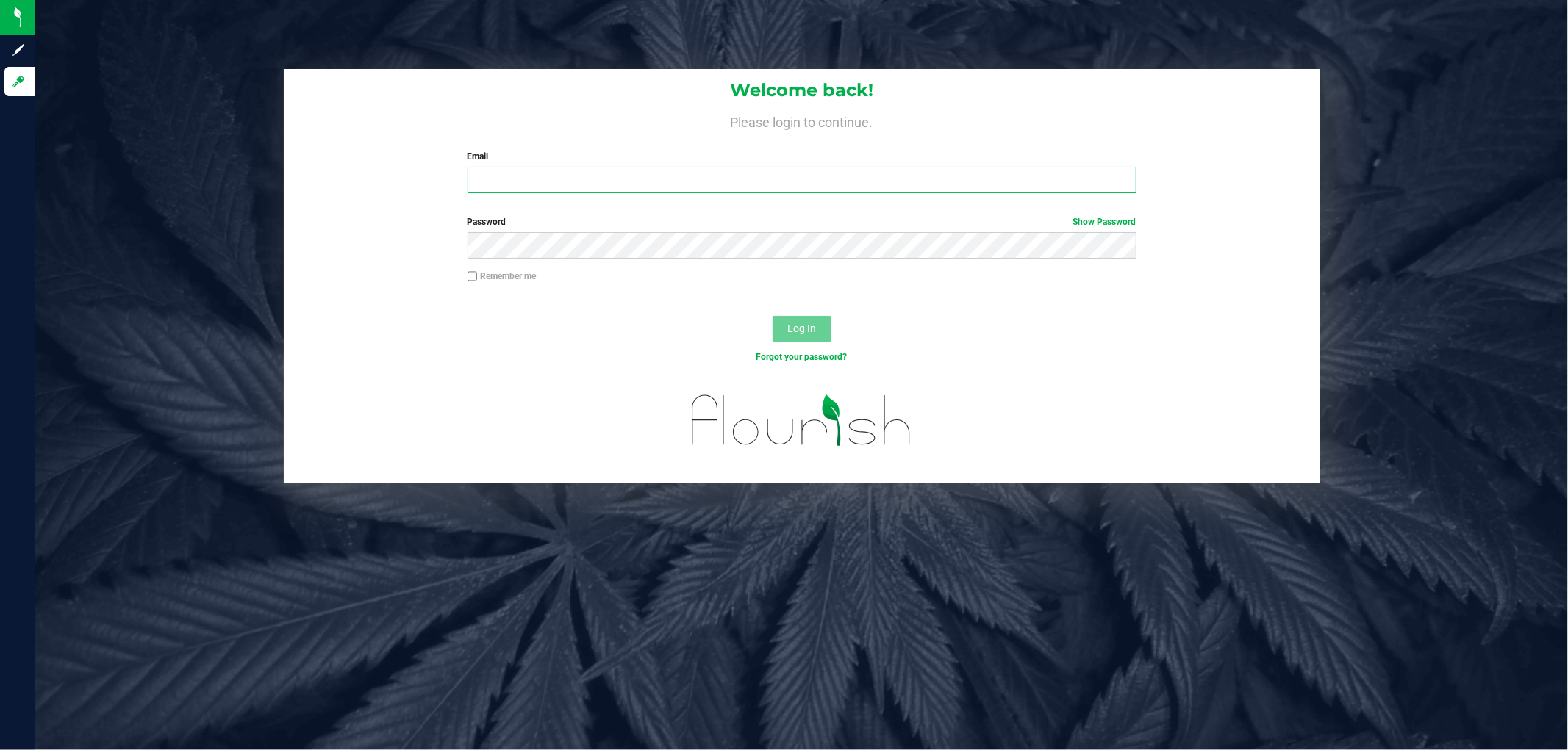
click at [603, 181] on input "Email" at bounding box center [802, 180] width 669 height 26
type input "[EMAIL_ADDRESS][DOMAIN_NAME]"
click at [773, 316] on button "Log In" at bounding box center [802, 329] width 59 height 26
